Goal: Navigation & Orientation: Find specific page/section

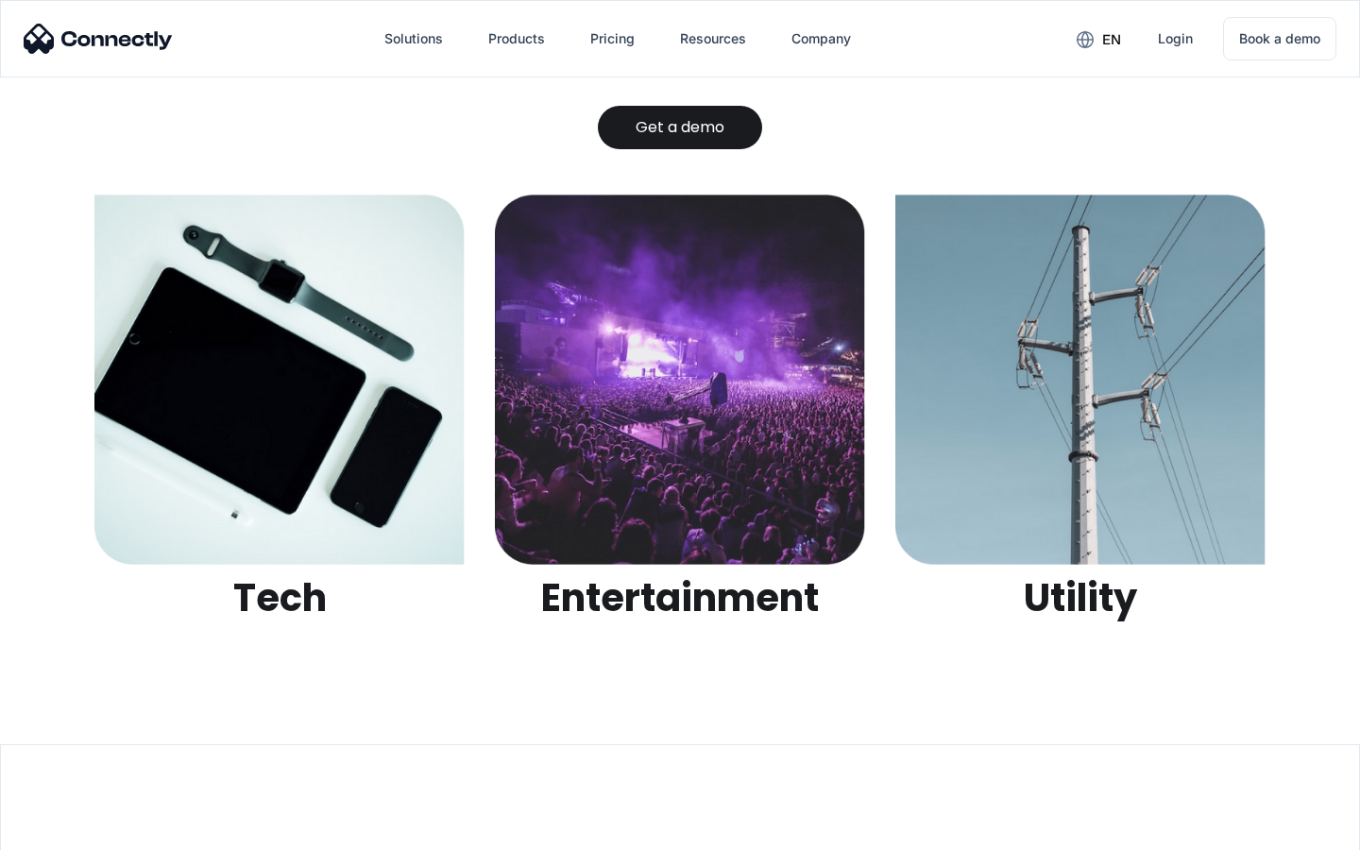
scroll to position [5960, 0]
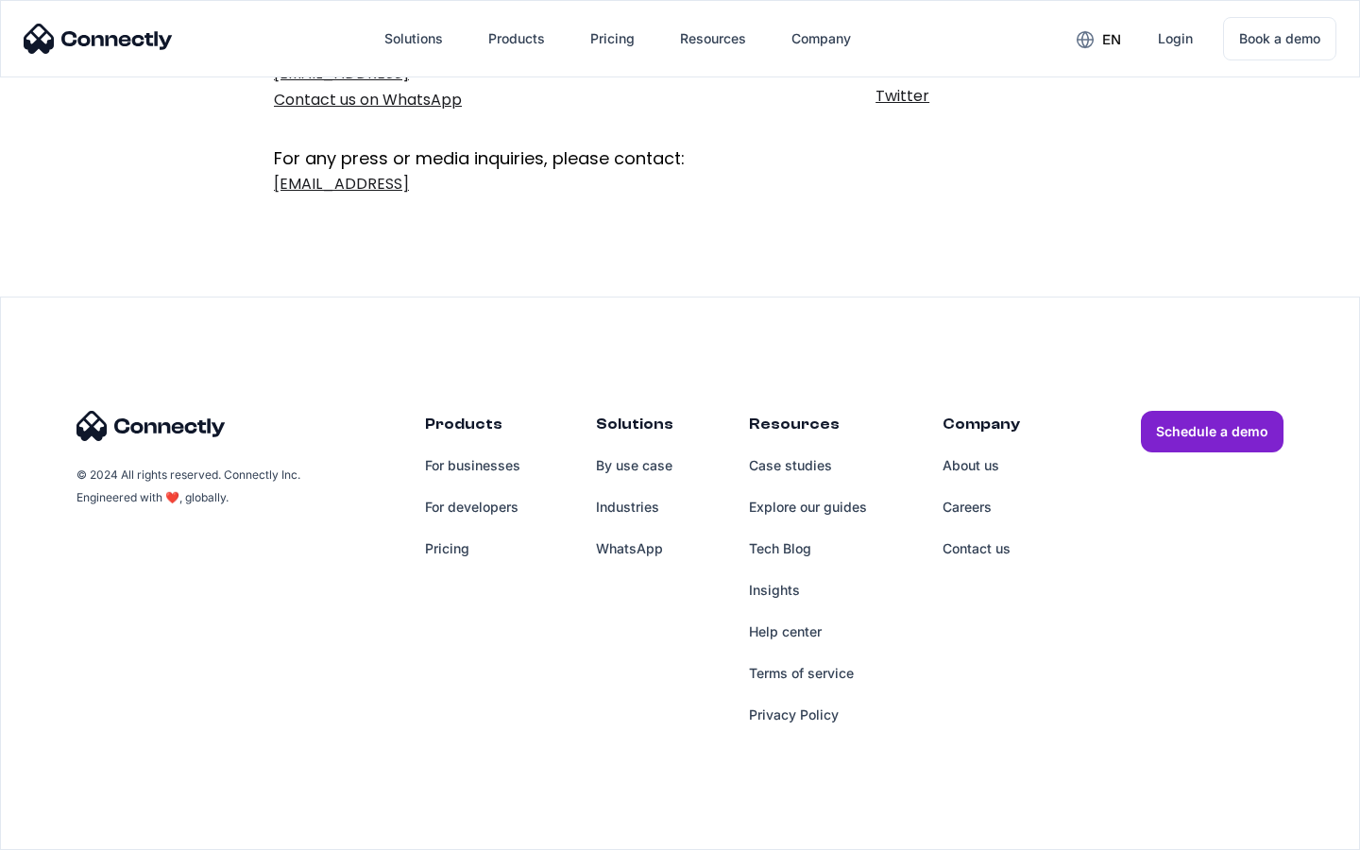
scroll to position [309, 0]
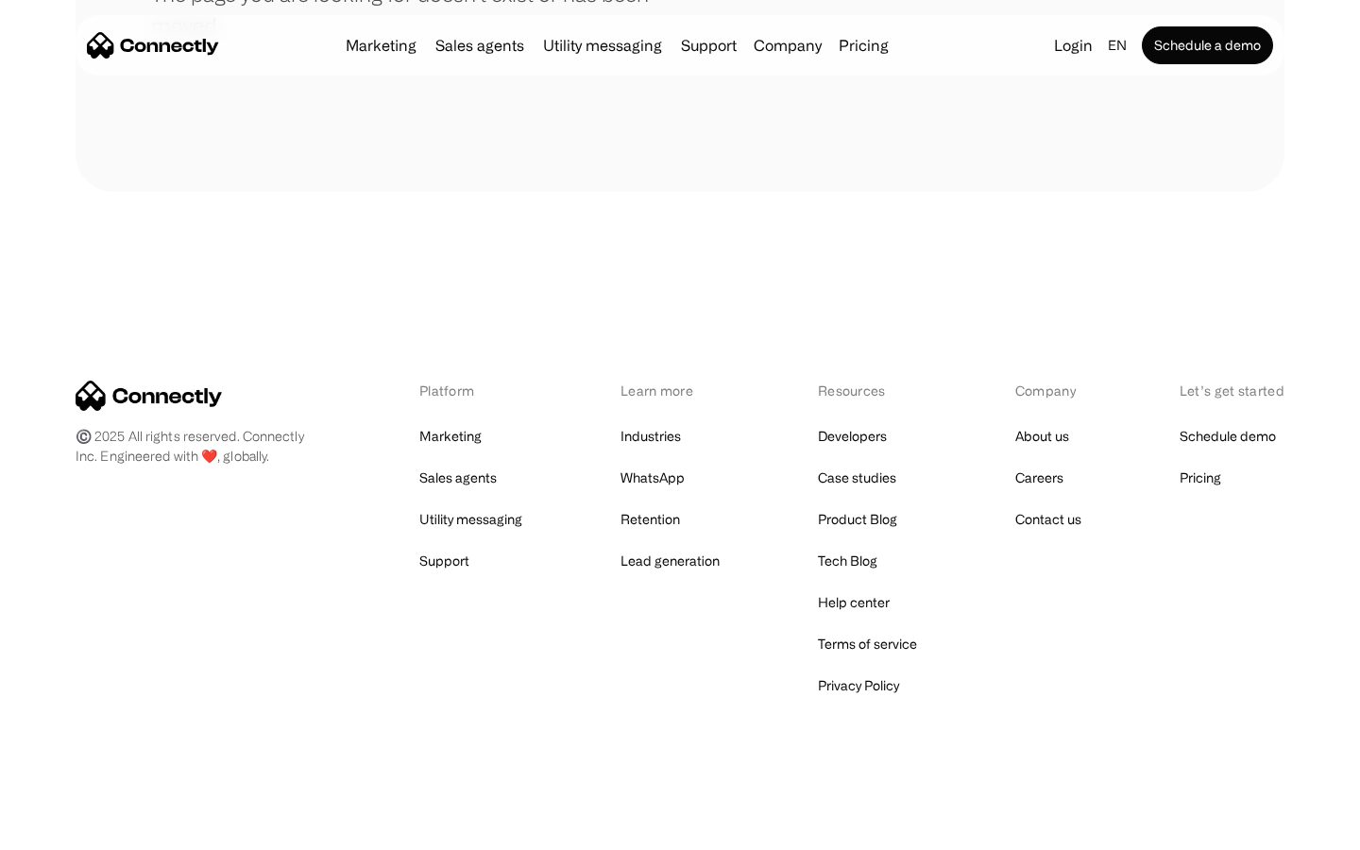
scroll to position [345, 0]
